Goal: Information Seeking & Learning: Learn about a topic

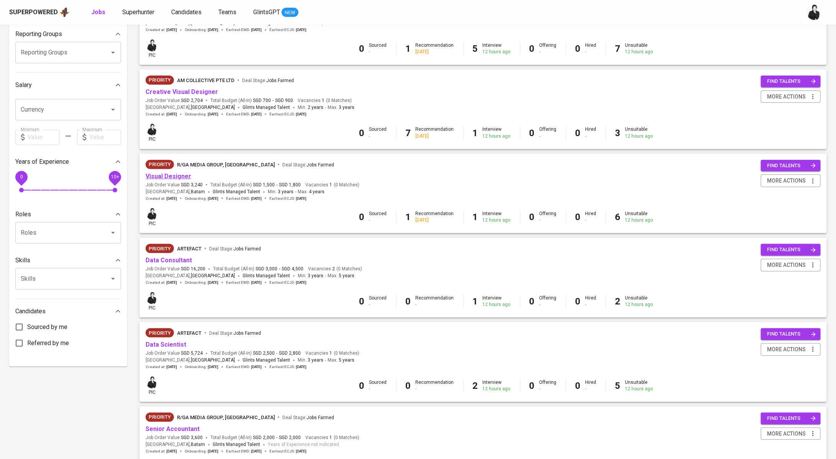
scroll to position [127, 0]
click at [203, 92] on link "Creative Visual Designer" at bounding box center [182, 91] width 72 height 7
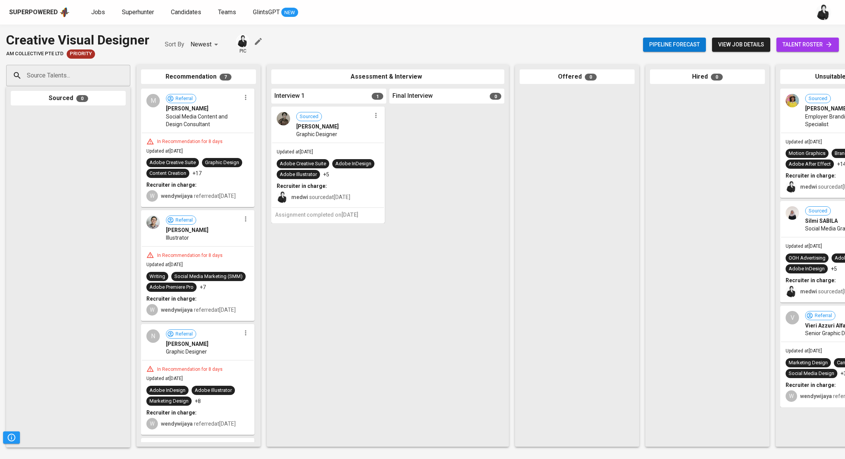
click at [809, 41] on span "talent roster" at bounding box center [807, 45] width 50 height 10
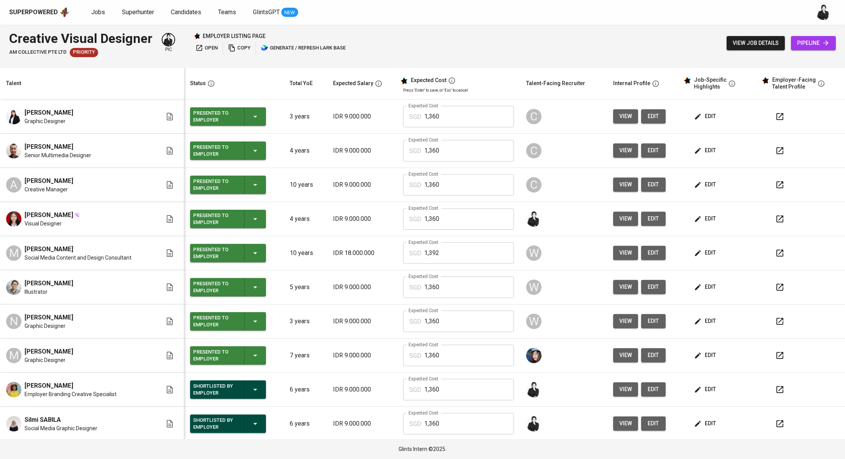
click at [776, 219] on icon "button" at bounding box center [779, 218] width 7 height 7
click at [100, 12] on span "Jobs" at bounding box center [98, 11] width 14 height 7
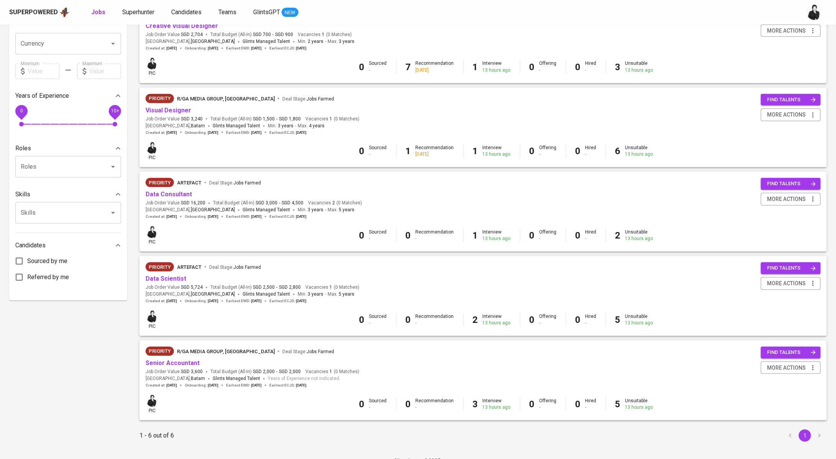
scroll to position [201, 0]
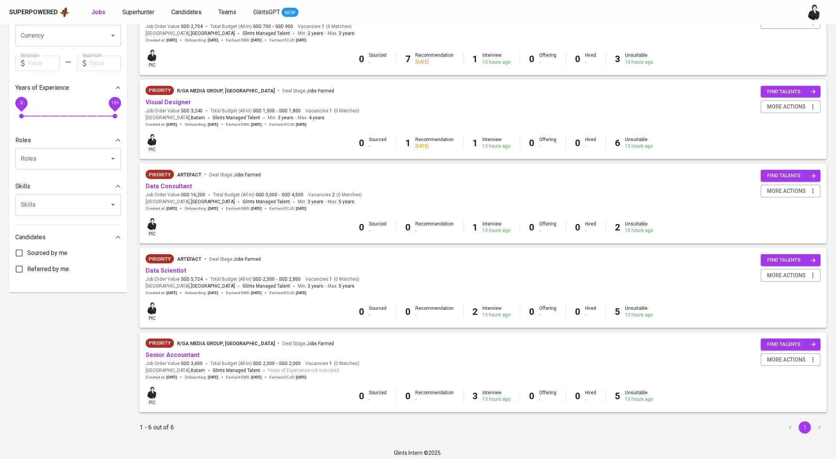
click at [185, 272] on div "Data Scientist" at bounding box center [253, 270] width 214 height 9
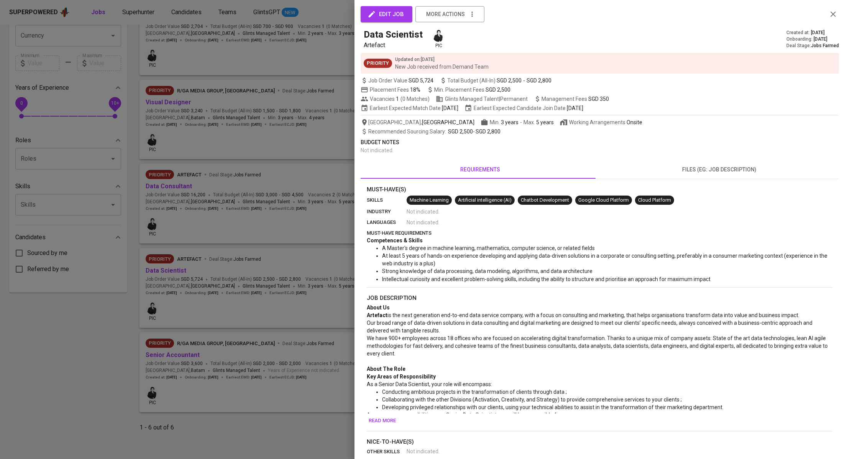
click at [236, 256] on div at bounding box center [422, 229] width 845 height 459
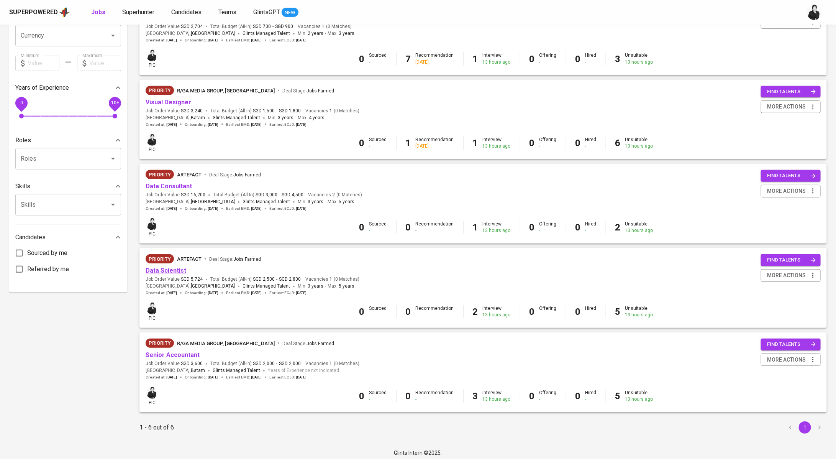
click at [177, 270] on link "Data Scientist" at bounding box center [166, 270] width 41 height 7
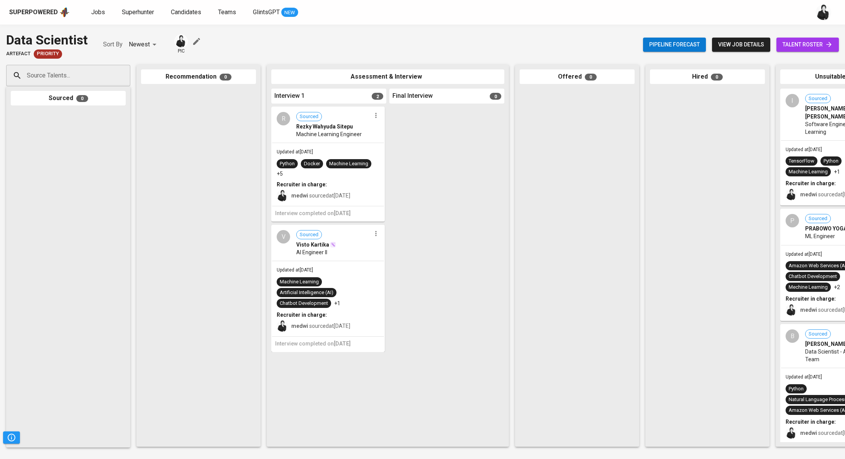
click at [822, 40] on span "talent roster" at bounding box center [807, 45] width 50 height 10
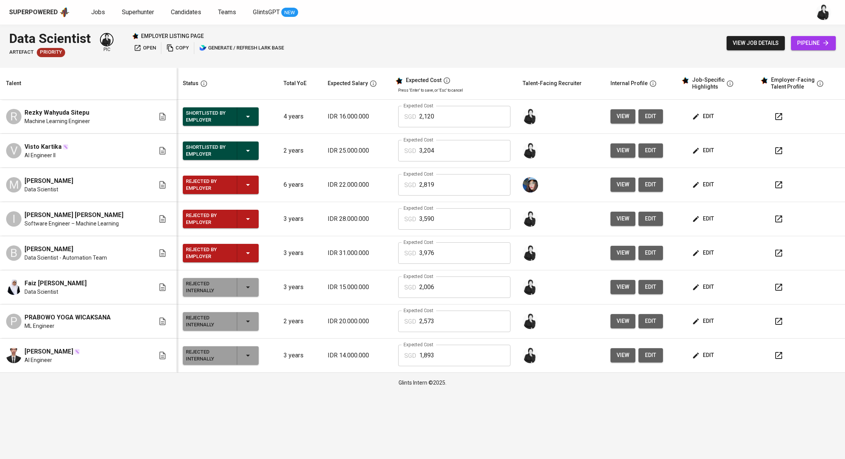
click at [780, 152] on icon "button" at bounding box center [778, 150] width 9 height 9
click at [100, 13] on span "Jobs" at bounding box center [98, 11] width 14 height 7
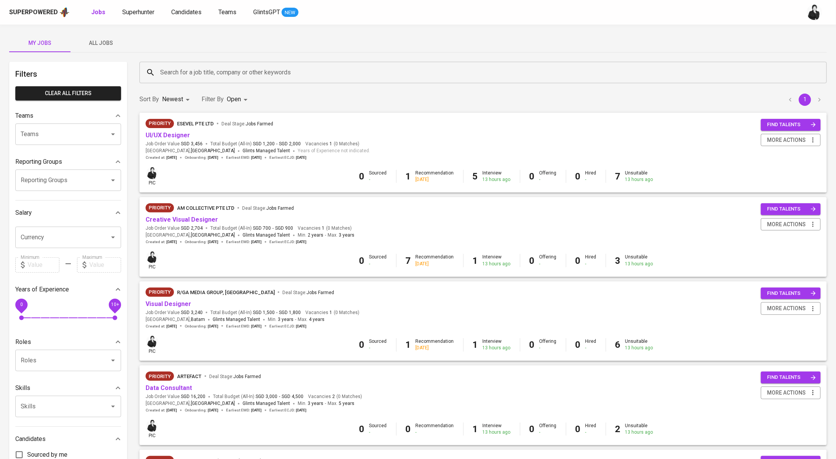
click at [92, 47] on span "All Jobs" at bounding box center [101, 43] width 52 height 10
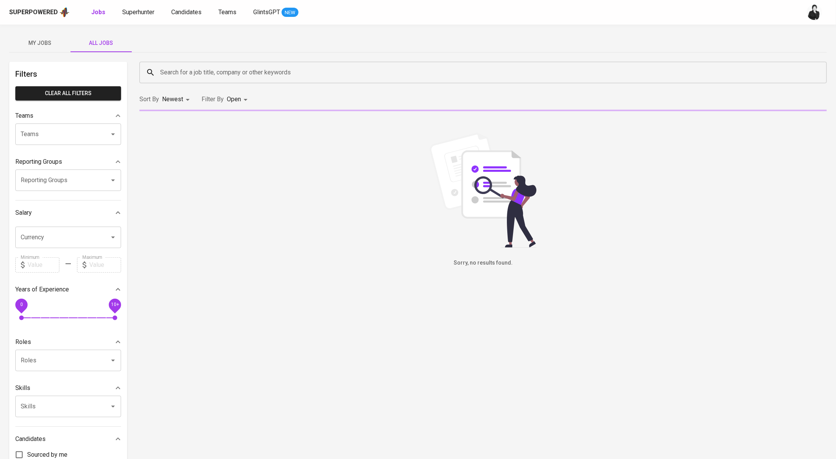
click at [285, 74] on input "Search for a job title, company or other keywords" at bounding box center [485, 72] width 654 height 15
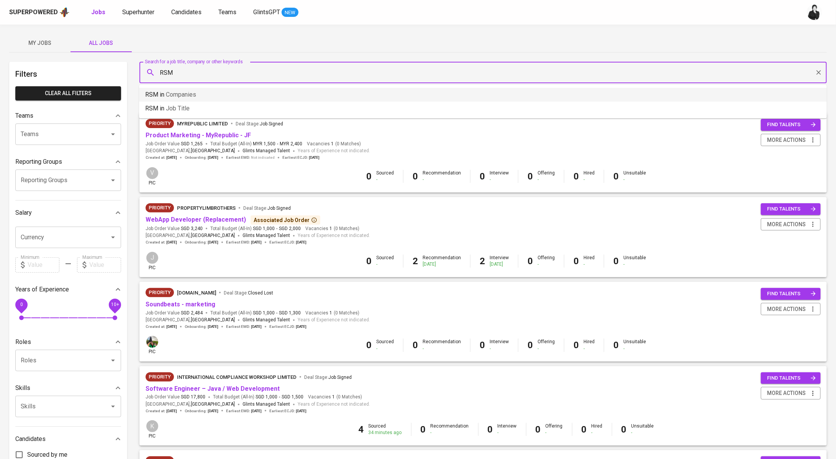
click at [254, 92] on li "RSM in Companies" at bounding box center [483, 95] width 688 height 14
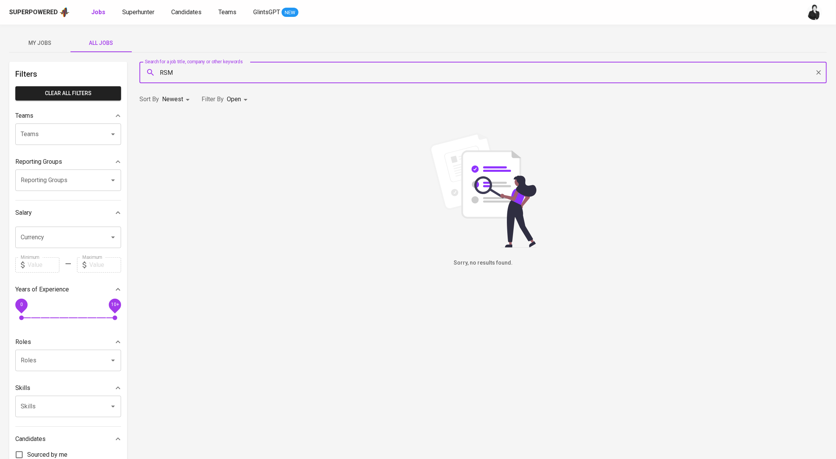
type input "RSM"
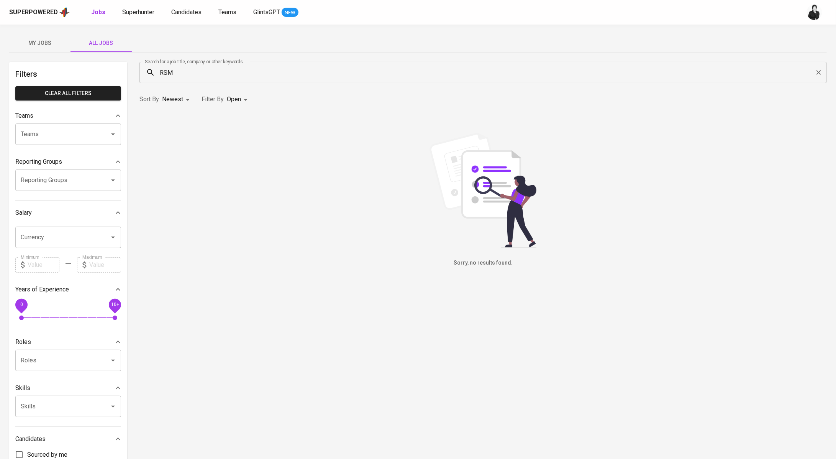
drag, startPoint x: 179, startPoint y: 142, endPoint x: 181, endPoint y: 135, distance: 6.9
click at [179, 142] on div "Sorry, no results found." at bounding box center [482, 200] width 687 height 134
click at [228, 66] on input "RSM" at bounding box center [485, 72] width 654 height 15
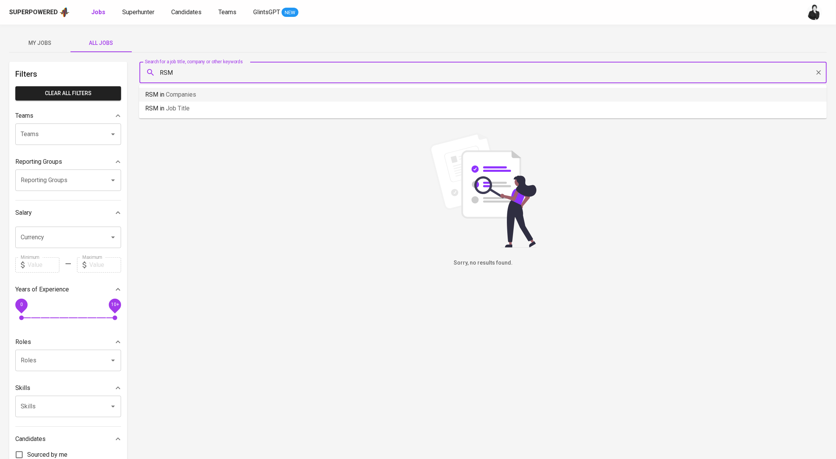
click at [221, 96] on li "RSM in Companies" at bounding box center [483, 95] width 688 height 14
click at [211, 69] on input "RSM" at bounding box center [485, 72] width 654 height 15
click at [196, 108] on li "RSM in Job title" at bounding box center [483, 109] width 688 height 14
drag, startPoint x: 211, startPoint y: 74, endPoint x: 190, endPoint y: 85, distance: 24.7
click at [201, 74] on input "RSM" at bounding box center [485, 72] width 654 height 15
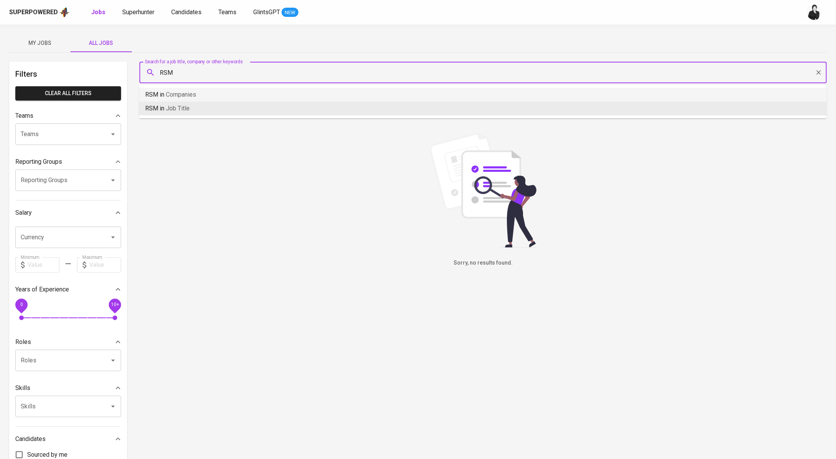
click at [188, 94] on span "Companies" at bounding box center [181, 94] width 30 height 7
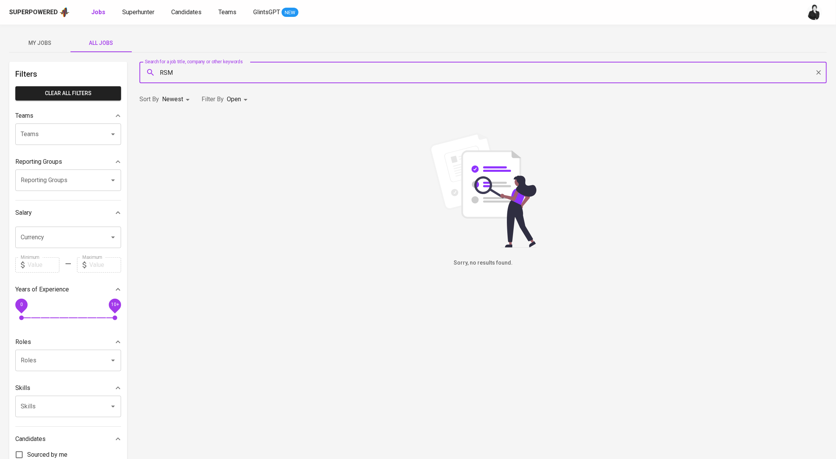
click at [39, 41] on span "My Jobs" at bounding box center [40, 43] width 52 height 10
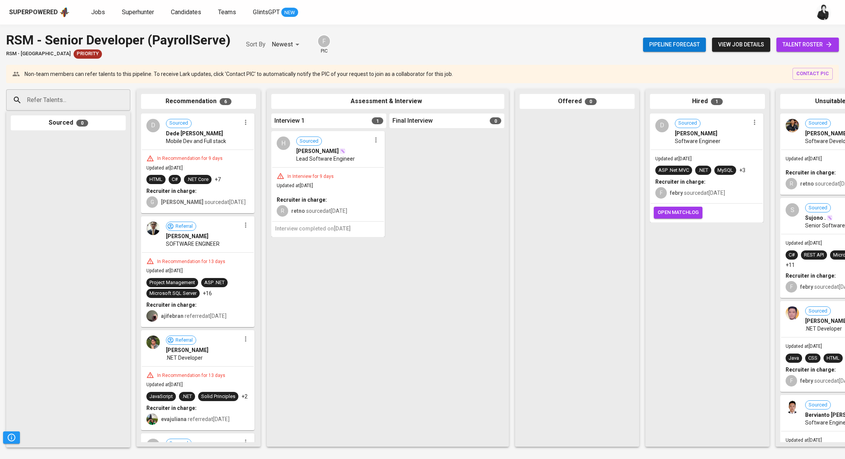
click at [734, 51] on div "Pipeline forecast view job details talent roster" at bounding box center [741, 45] width 196 height 28
click at [735, 49] on span "view job details" at bounding box center [741, 45] width 46 height 10
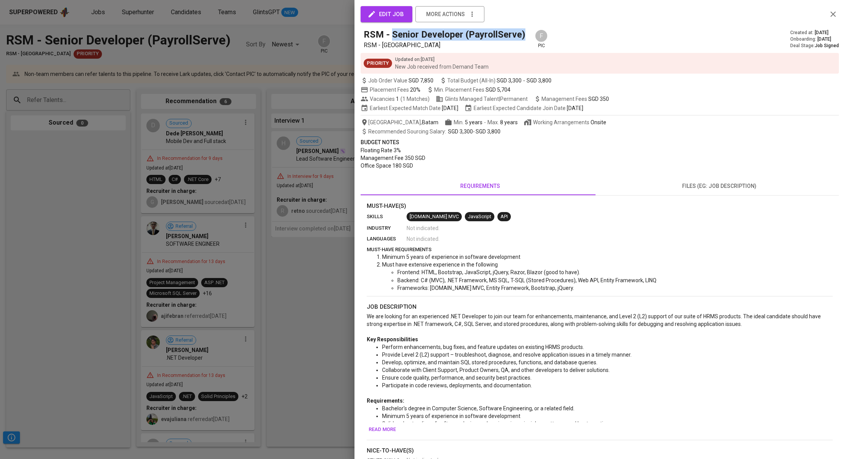
drag, startPoint x: 394, startPoint y: 35, endPoint x: 522, endPoint y: 37, distance: 128.0
click at [522, 37] on h5 "RSM - Senior Developer (PayrollServe)" at bounding box center [445, 34] width 162 height 12
copy h5 "Senior Developer (PayrollServe)"
click at [301, 264] on div at bounding box center [422, 229] width 845 height 459
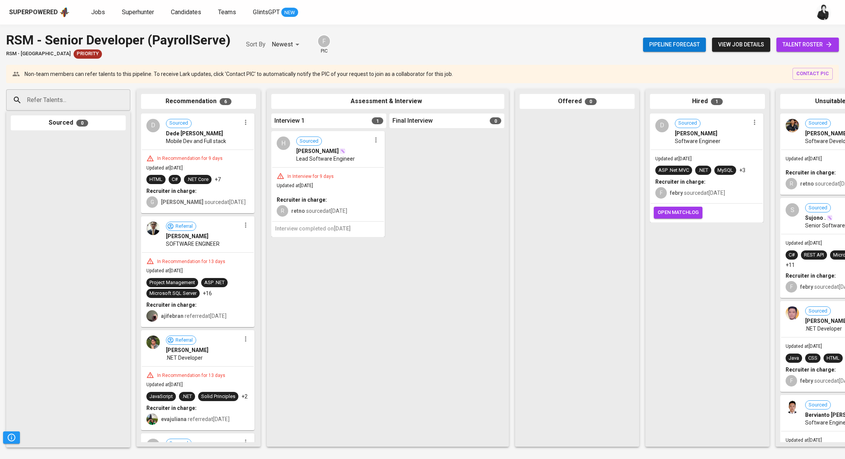
click at [797, 49] on span "talent roster" at bounding box center [807, 45] width 50 height 10
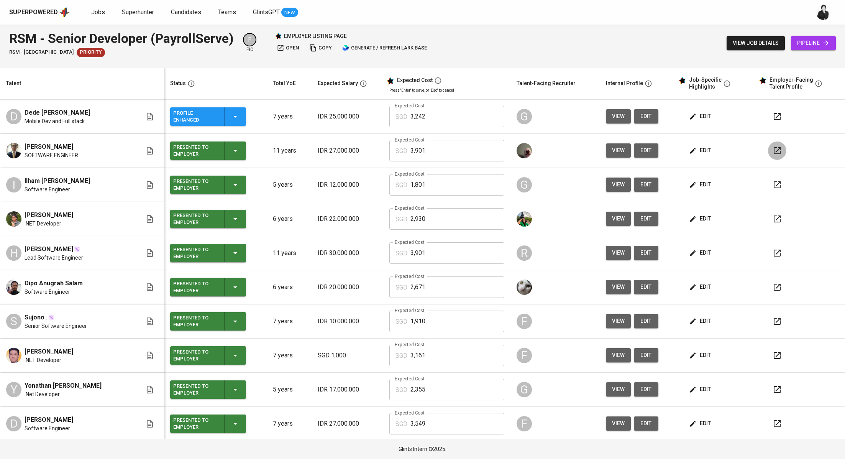
click at [772, 152] on icon "button" at bounding box center [776, 150] width 9 height 9
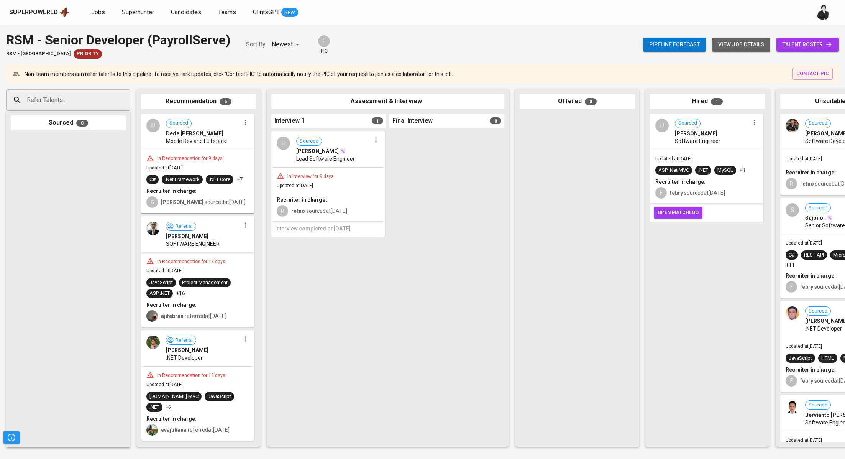
click at [749, 47] on span "view job details" at bounding box center [741, 45] width 46 height 10
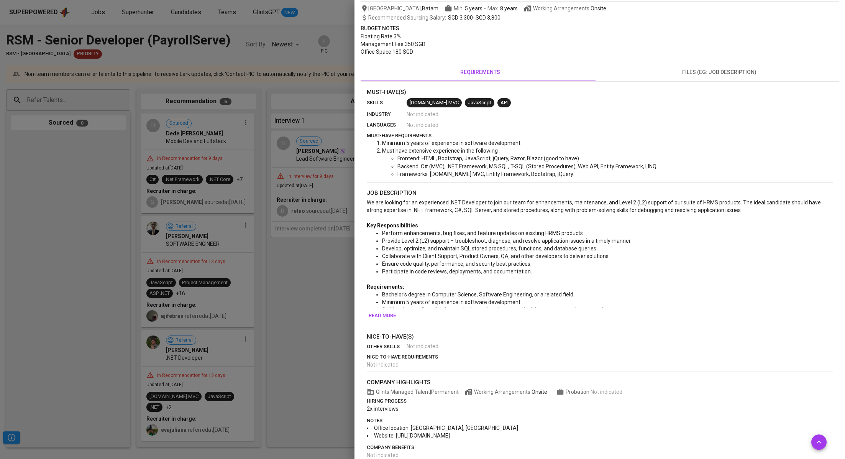
scroll to position [126, 0]
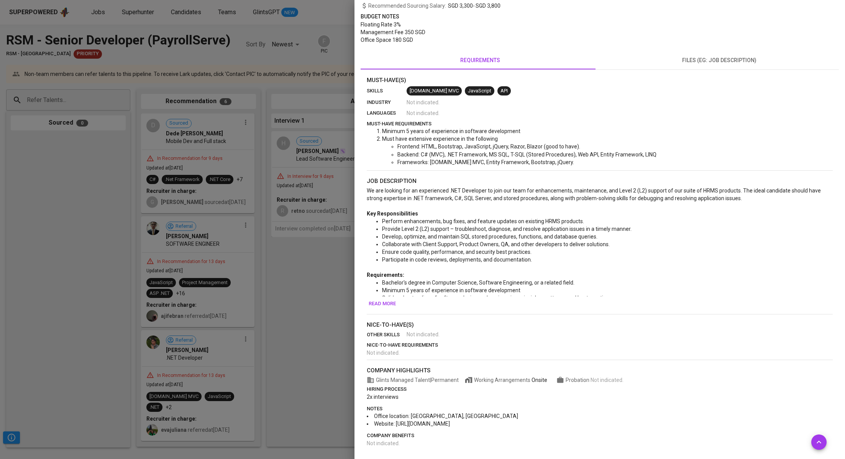
click at [742, 56] on span "files (eg: job description)" at bounding box center [719, 61] width 230 height 10
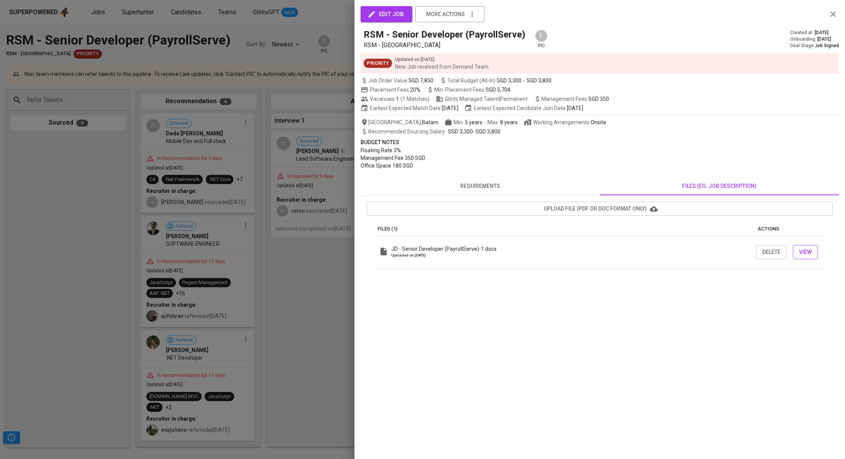
click at [803, 254] on span "View" at bounding box center [805, 252] width 13 height 10
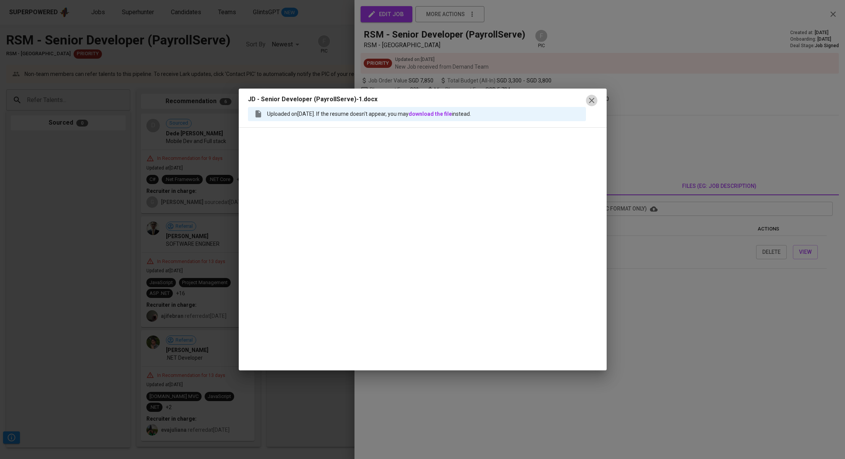
click at [587, 101] on icon "button" at bounding box center [591, 100] width 9 height 9
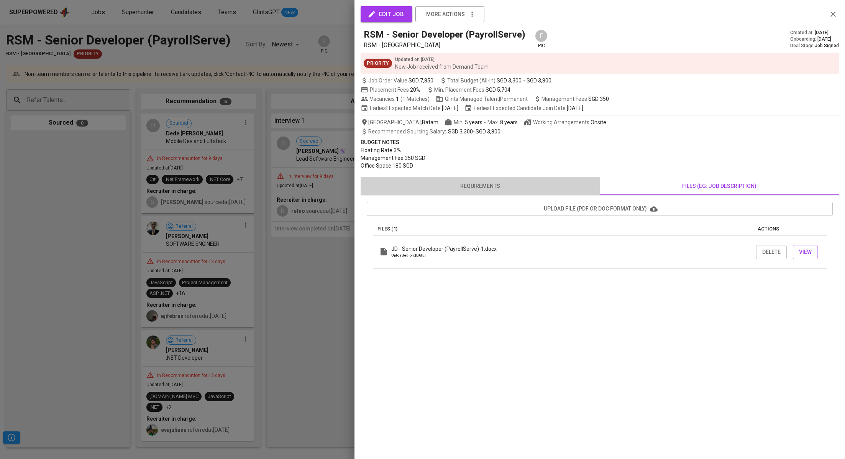
click at [522, 190] on span "requirements" at bounding box center [480, 186] width 230 height 10
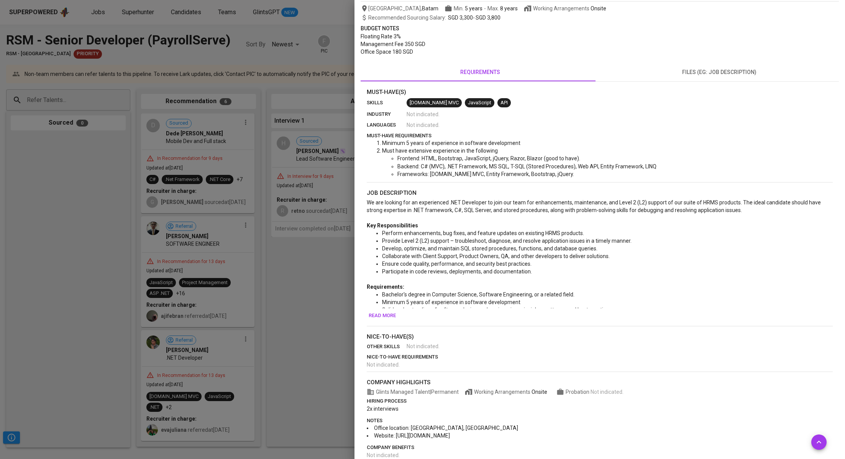
scroll to position [126, 0]
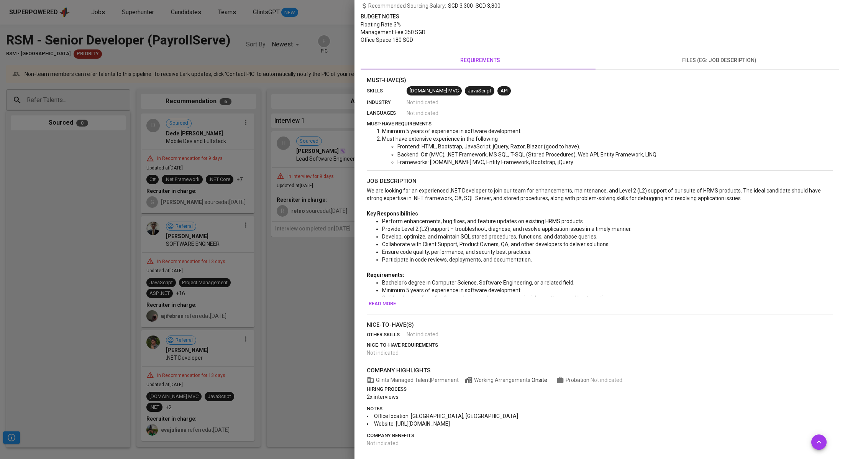
drag, startPoint x: 498, startPoint y: 424, endPoint x: 428, endPoint y: 416, distance: 71.0
click at [398, 422] on li "Website: https://www.rsm.global/singapore" at bounding box center [600, 423] width 466 height 8
copy span "https://www.rsm.global/singapore"
click at [383, 300] on span "Read more" at bounding box center [382, 303] width 27 height 9
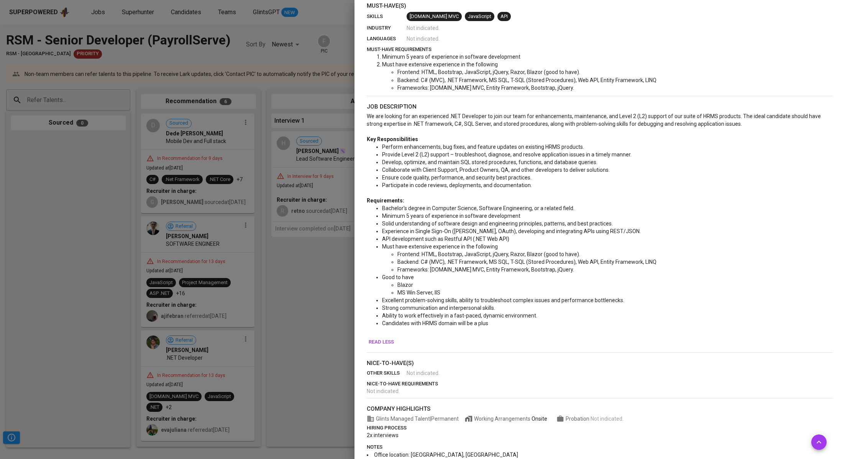
scroll to position [238, 0]
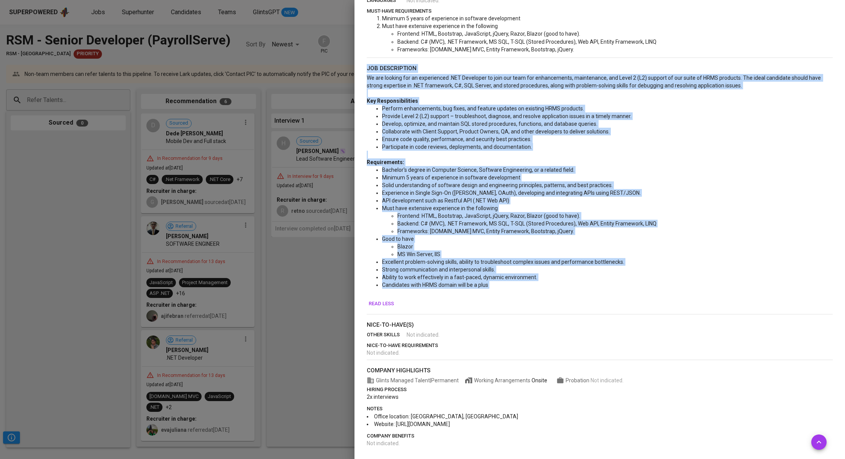
drag, startPoint x: 366, startPoint y: 182, endPoint x: 535, endPoint y: 294, distance: 202.6
click at [535, 294] on section "job description We are looking for an experienced .NET Developer to join our te…" at bounding box center [600, 187] width 466 height 247
copy section "job description We are looking for an experienced .NET Developer to join our te…"
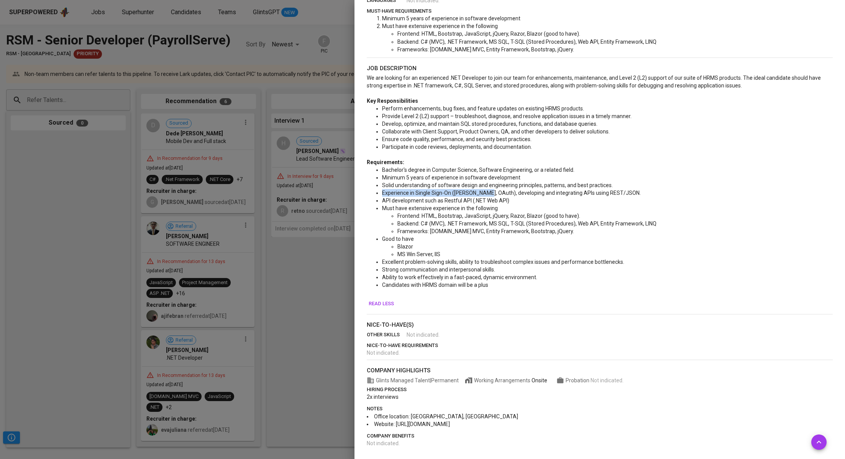
drag, startPoint x: 383, startPoint y: 192, endPoint x: 482, endPoint y: 192, distance: 99.2
click at [485, 193] on span "Experience in Single Sign-On (SAML, OAuth), developing and integrating APIs usi…" at bounding box center [511, 193] width 259 height 6
copy span "Experience in Single Sign-On (SAML, OAuth)"
drag, startPoint x: 492, startPoint y: 193, endPoint x: 621, endPoint y: 195, distance: 129.1
click at [621, 195] on li "Experience in Single Sign-On (SAML, OAuth), developing and integrating APIs usi…" at bounding box center [607, 193] width 450 height 8
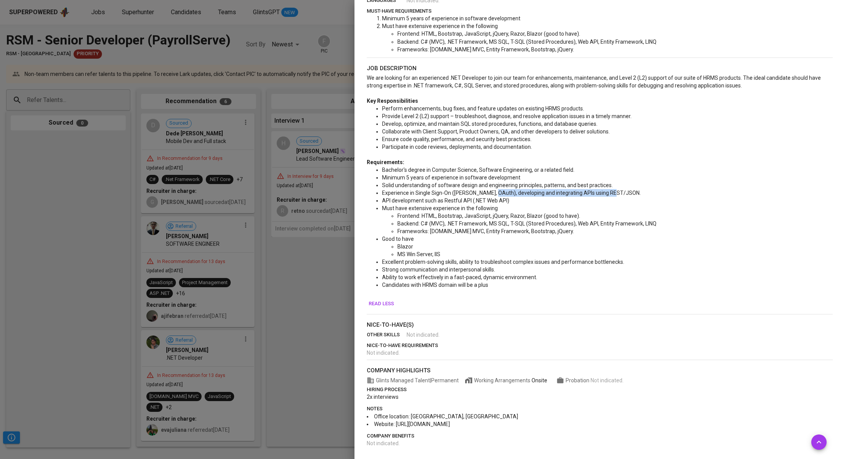
click at [610, 195] on span "Experience in Single Sign-On (SAML, OAuth), developing and integrating APIs usi…" at bounding box center [511, 193] width 259 height 6
drag, startPoint x: 613, startPoint y: 191, endPoint x: 488, endPoint y: 190, distance: 124.5
click at [488, 190] on li "Experience in Single Sign-On (SAML, OAuth), developing and integrating APIs usi…" at bounding box center [607, 193] width 450 height 8
copy span "developing and integrating APIs using REST/JSON."
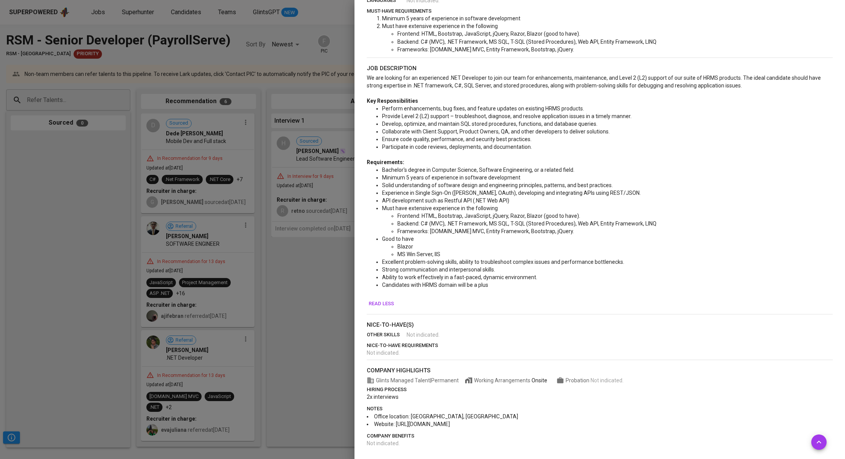
click at [473, 209] on span "Must have extensive experience in the following" at bounding box center [440, 208] width 116 height 6
drag, startPoint x: 382, startPoint y: 202, endPoint x: 513, endPoint y: 203, distance: 131.4
click at [513, 203] on li "API development such as Restful API (.NET Web API)" at bounding box center [607, 201] width 450 height 8
copy span "API development such as Restful API (.NET Web API)"
drag, startPoint x: 411, startPoint y: 217, endPoint x: 404, endPoint y: 218, distance: 7.4
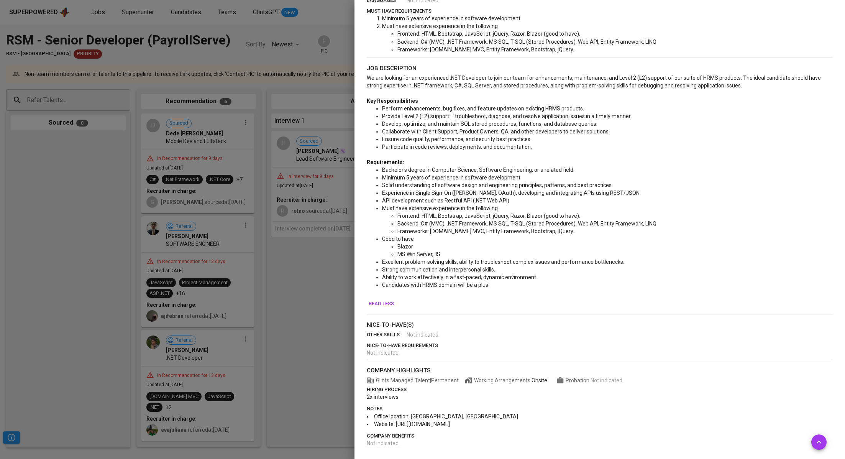
click at [411, 217] on span "Frontend: HTML, Bootstrap, JavaScript, jQuery, Razor, Blazor (good to have)." at bounding box center [488, 216] width 183 height 6
drag, startPoint x: 389, startPoint y: 213, endPoint x: 614, endPoint y: 214, distance: 225.2
click at [614, 214] on ul "Frontend: HTML, Bootstrap, JavaScript, jQuery, Razor, Blazor (good to have). Ba…" at bounding box center [607, 223] width 450 height 23
copy span "Frontend: HTML, Bootstrap, JavaScript, jQuery, Razor, Blazor (good to have)."
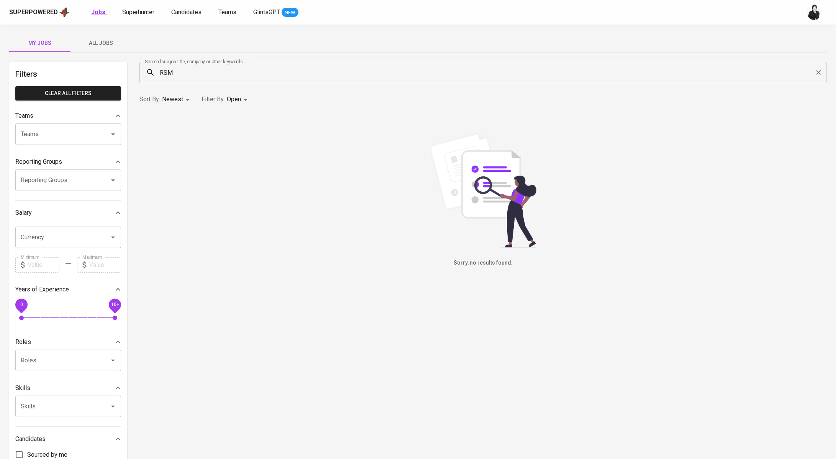
click at [102, 11] on b "Jobs" at bounding box center [98, 11] width 14 height 7
type input "OPEN"
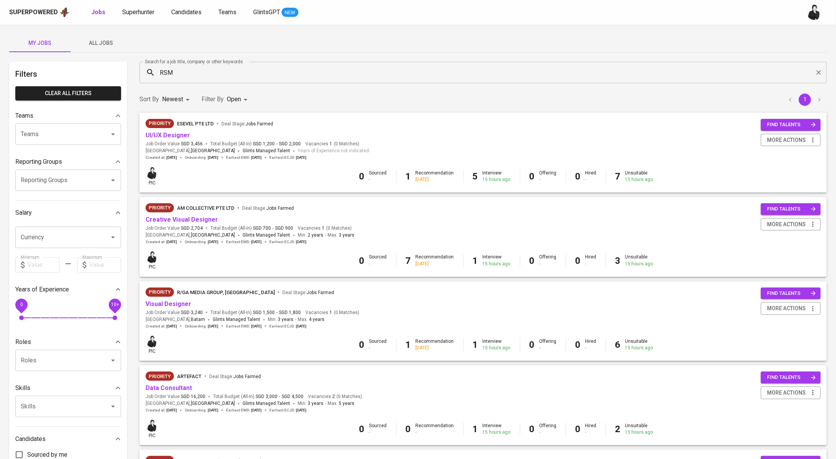
click at [817, 75] on icon "Clear" at bounding box center [819, 73] width 8 height 8
